Goal: Task Accomplishment & Management: Use online tool/utility

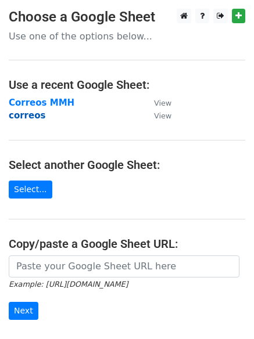
click at [26, 121] on strong "correos" at bounding box center [27, 115] width 37 height 10
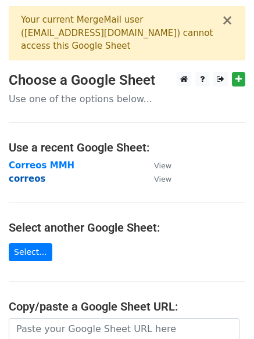
click at [26, 174] on strong "correos" at bounding box center [27, 179] width 37 height 10
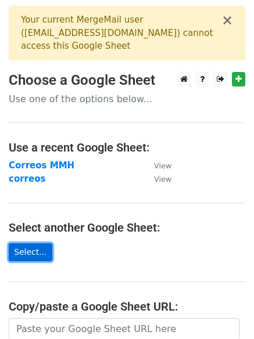
click at [27, 243] on link "Select..." at bounding box center [31, 252] width 44 height 18
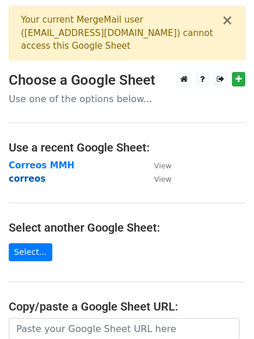
click at [37, 174] on strong "correos" at bounding box center [27, 179] width 37 height 10
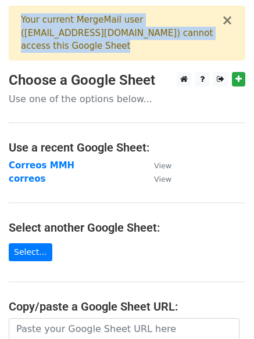
drag, startPoint x: 156, startPoint y: 38, endPoint x: 15, endPoint y: 16, distance: 143.0
click at [15, 16] on div "× Your current MergeMail user ( docekpr@gmail.com ) cannot access this Google S…" at bounding box center [127, 33] width 237 height 55
copy div "Your current MergeMail user ( docekpr@gmail.com ) cannot access this Google She…"
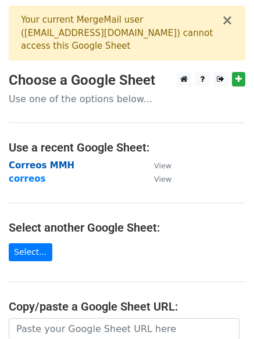
click at [38, 160] on strong "Correos MMH" at bounding box center [42, 165] width 66 height 10
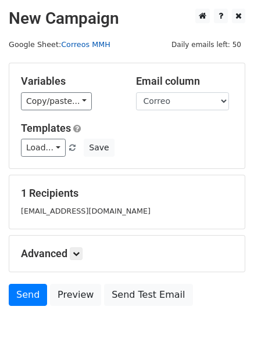
click at [90, 42] on link "Correos MMH" at bounding box center [85, 44] width 49 height 9
click at [207, 47] on span "Daily emails left: 50" at bounding box center [206, 44] width 78 height 13
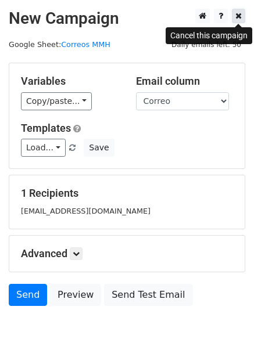
click at [243, 16] on link at bounding box center [238, 16] width 13 height 15
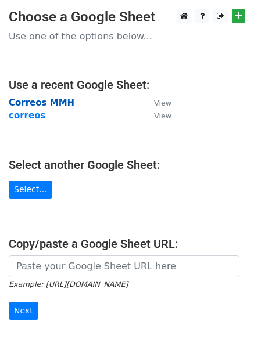
click at [38, 108] on strong "Correos MMH" at bounding box center [42, 103] width 66 height 10
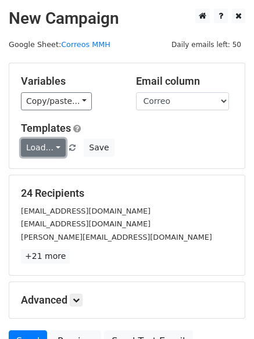
drag, startPoint x: 8, startPoint y: 124, endPoint x: 44, endPoint y: 149, distance: 44.7
click at [44, 149] on link "Load..." at bounding box center [43, 148] width 45 height 18
click at [56, 170] on link "12k pr" at bounding box center [68, 174] width 92 height 19
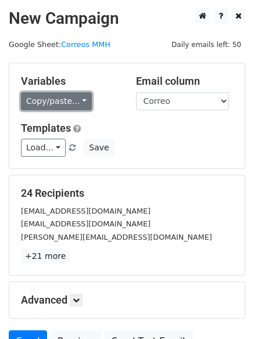
click at [69, 106] on link "Copy/paste..." at bounding box center [56, 101] width 71 height 18
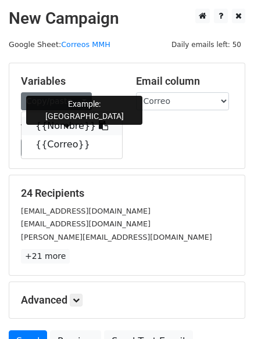
click at [71, 127] on link "{{Nombre}}" at bounding box center [72, 126] width 101 height 19
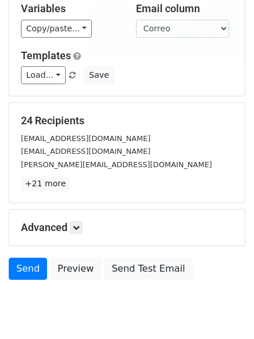
scroll to position [112, 0]
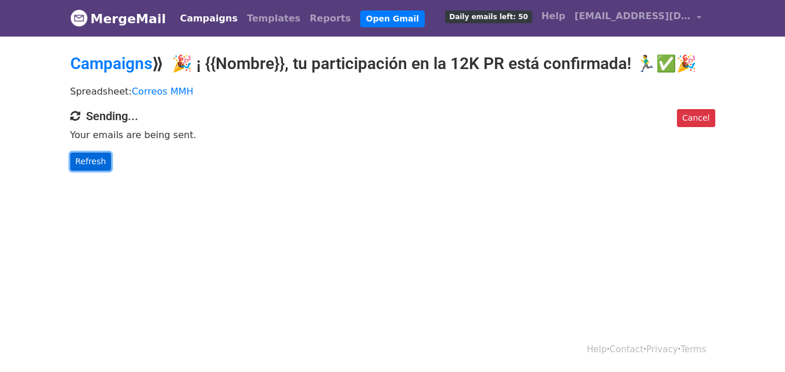
click at [97, 160] on link "Refresh" at bounding box center [90, 162] width 41 height 18
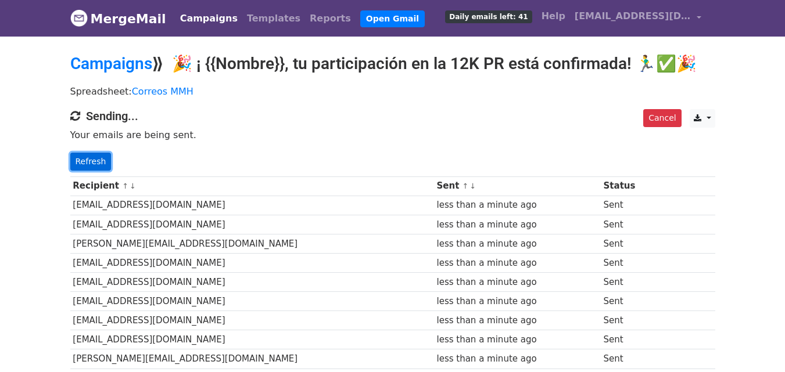
click at [99, 160] on link "Refresh" at bounding box center [90, 162] width 41 height 18
click at [103, 163] on link "Refresh" at bounding box center [90, 162] width 41 height 18
click at [101, 166] on link "Refresh" at bounding box center [90, 162] width 41 height 18
click at [82, 164] on link "Refresh" at bounding box center [90, 162] width 41 height 18
